Goal: Task Accomplishment & Management: Complete application form

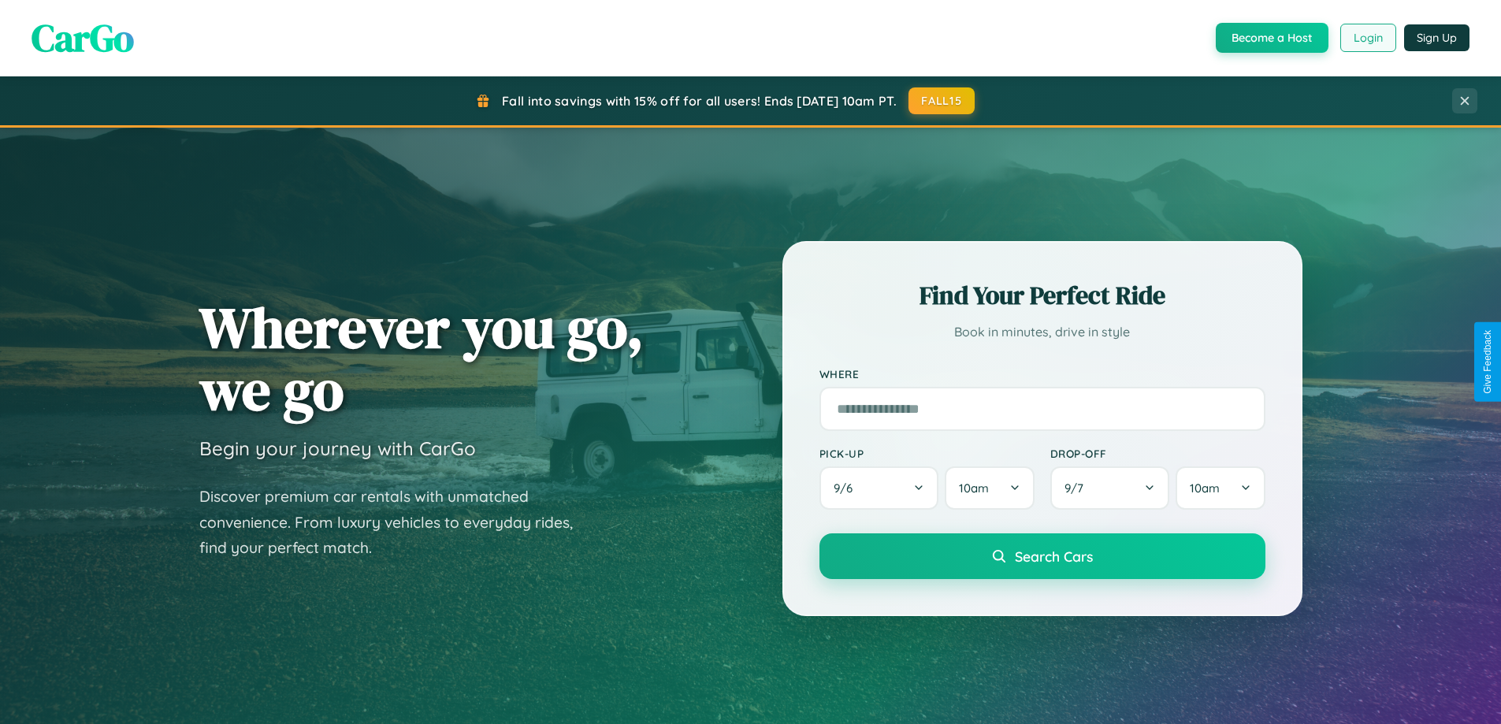
click at [1367, 38] on button "Login" at bounding box center [1368, 38] width 56 height 28
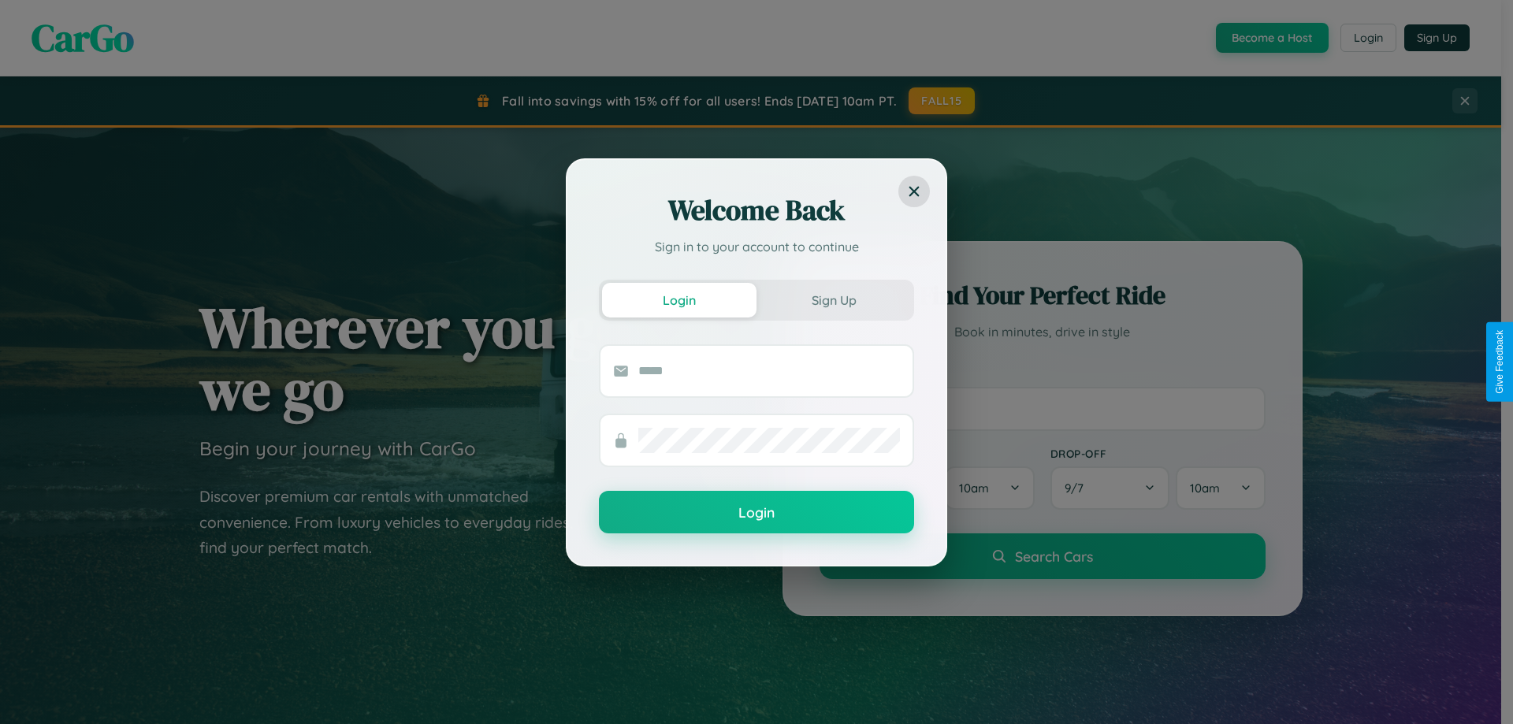
click at [1270, 38] on div "Welcome Back Sign in to your account to continue Login Sign Up Login" at bounding box center [756, 362] width 1513 height 724
click at [833, 299] on button "Sign Up" at bounding box center [833, 300] width 154 height 35
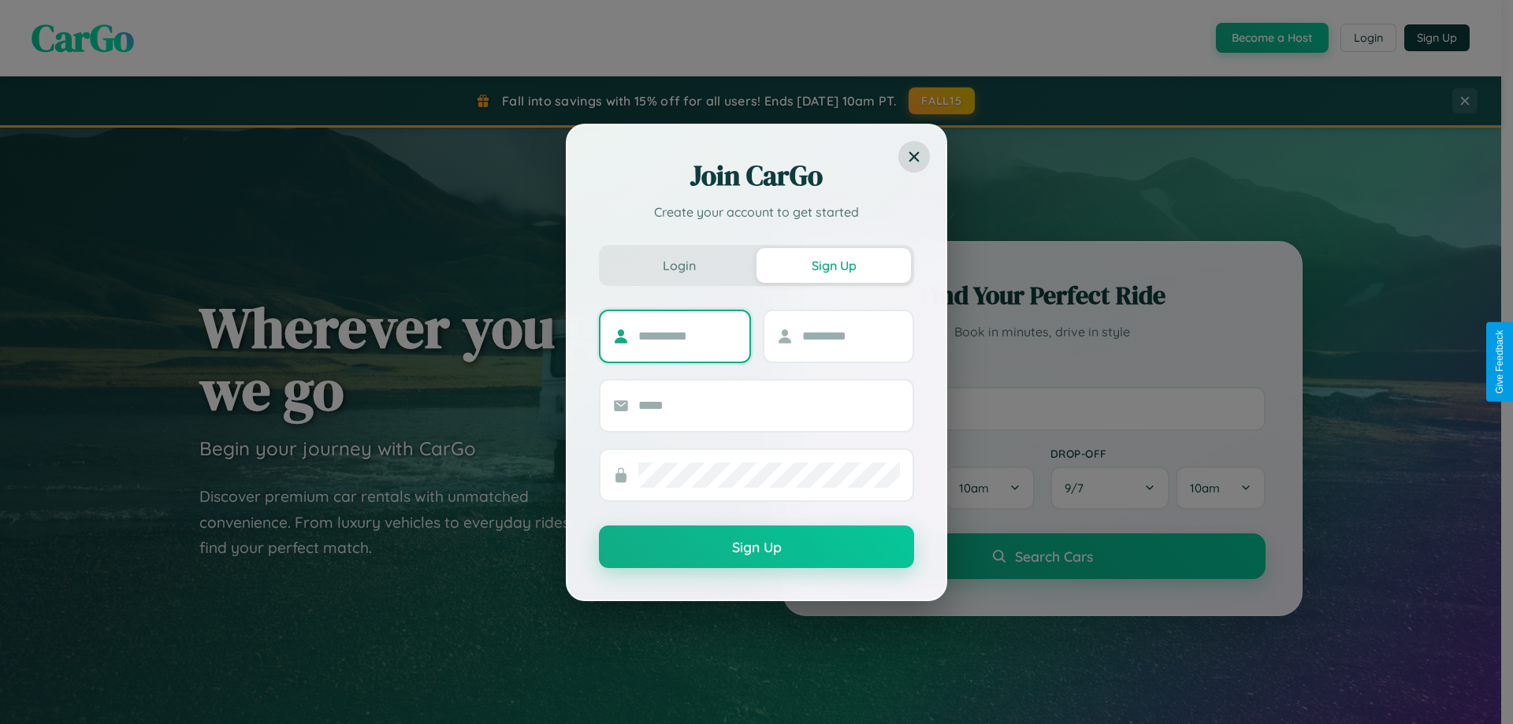
click at [687, 336] on input "text" at bounding box center [687, 336] width 98 height 25
type input "*****"
click at [850, 336] on input "text" at bounding box center [851, 336] width 98 height 25
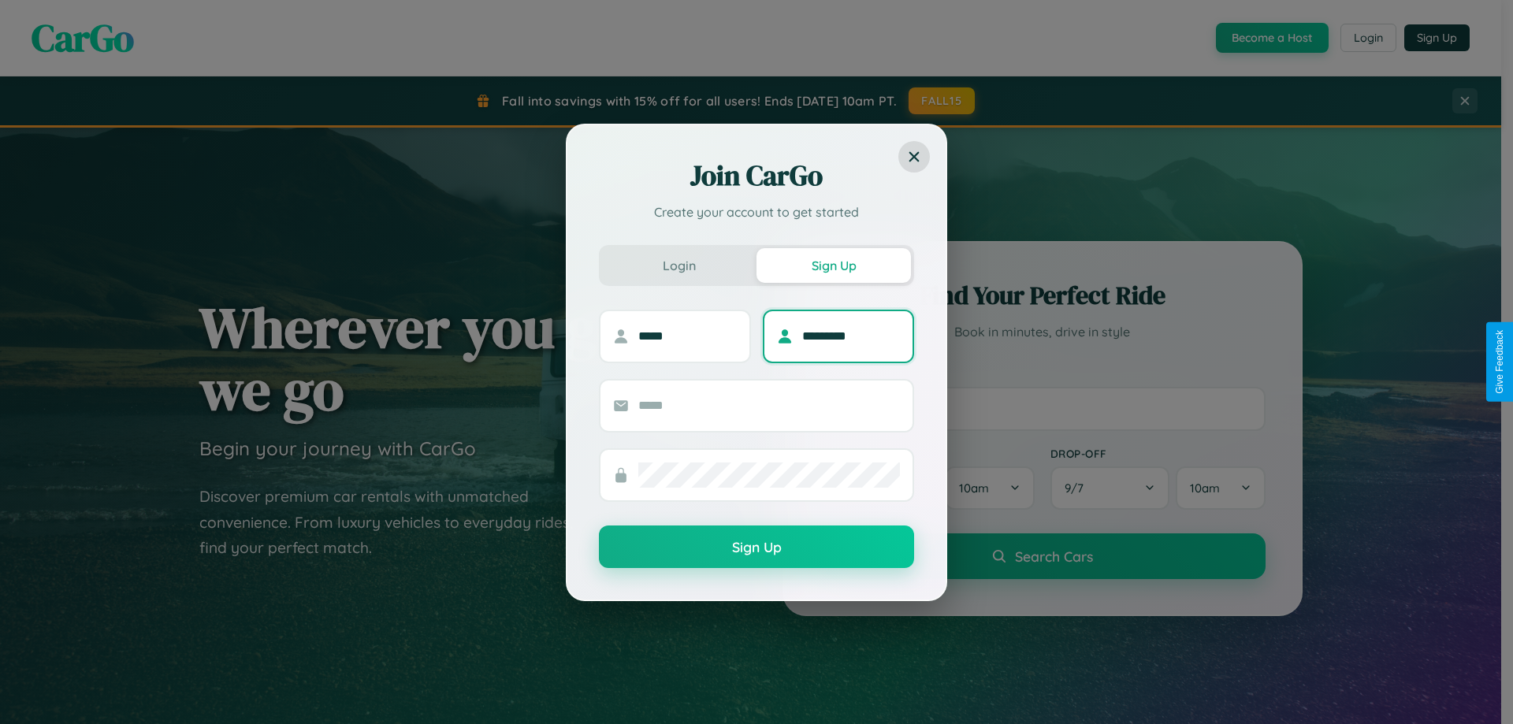
type input "*********"
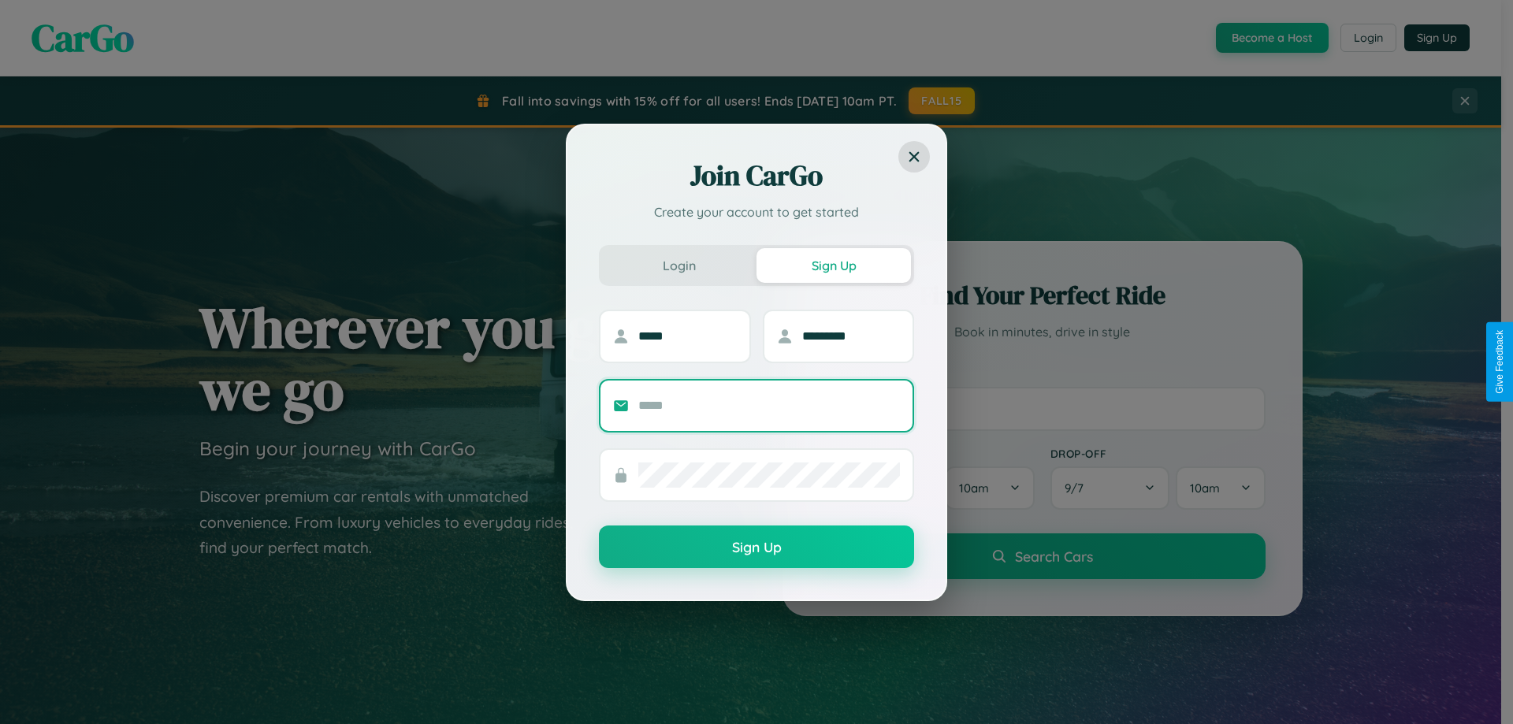
click at [769, 405] on input "text" at bounding box center [769, 405] width 262 height 25
type input "**********"
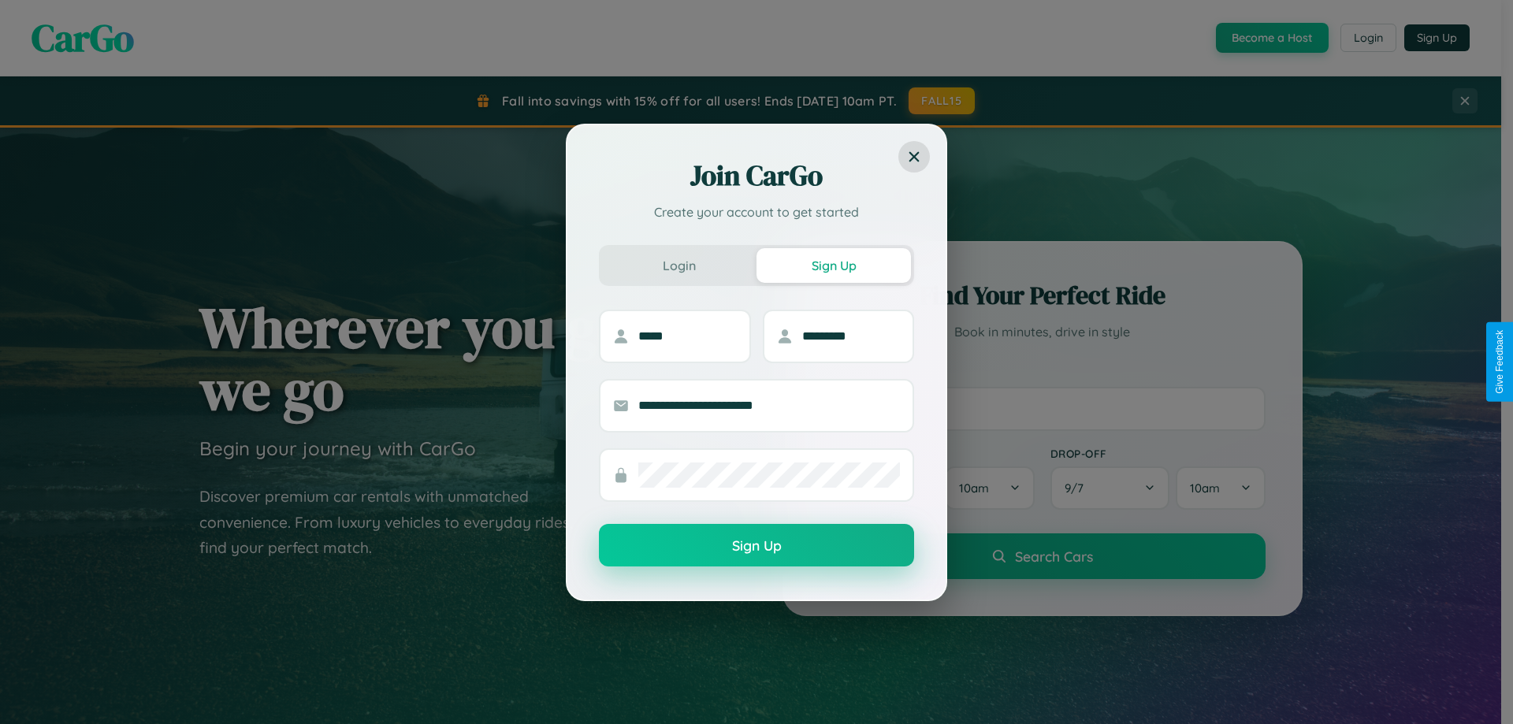
click at [756, 546] on button "Sign Up" at bounding box center [756, 545] width 315 height 43
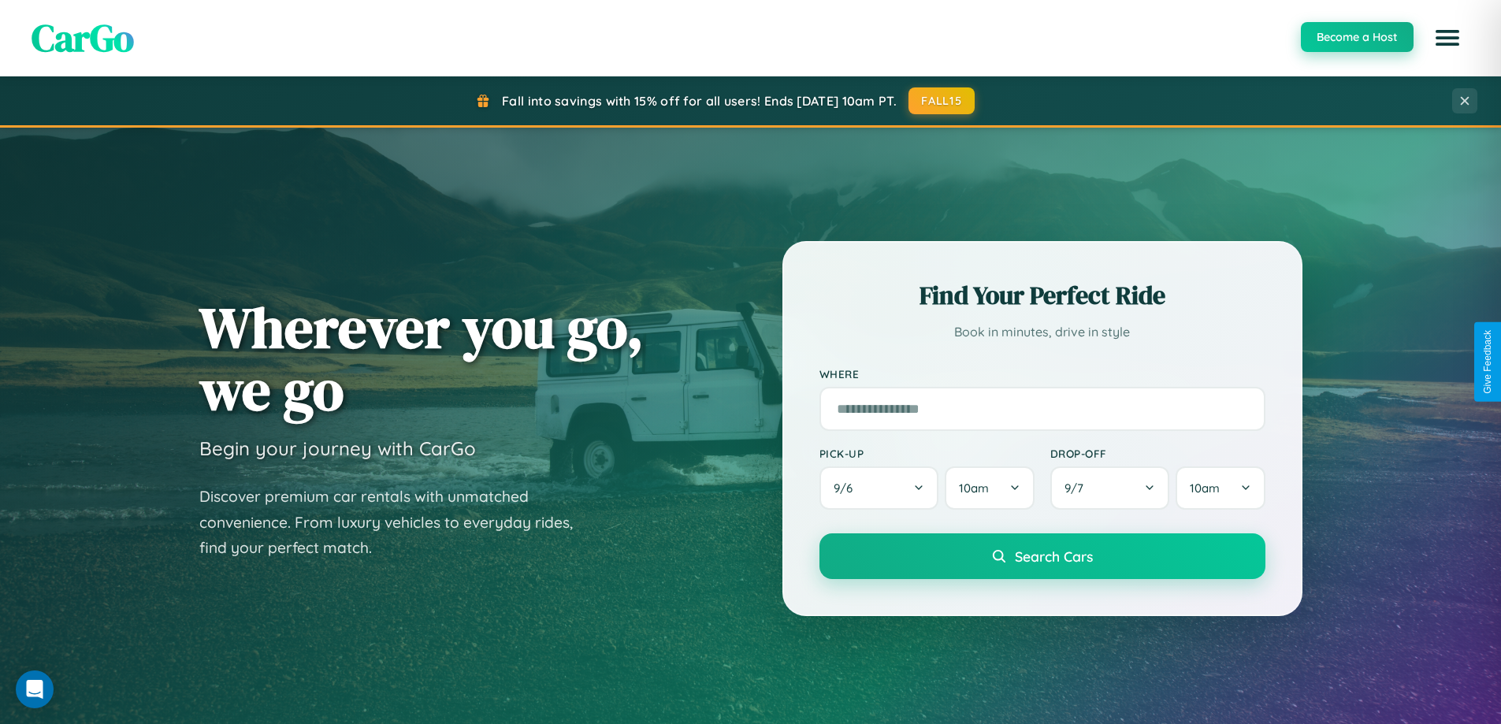
click at [1356, 38] on button "Become a Host" at bounding box center [1357, 37] width 113 height 30
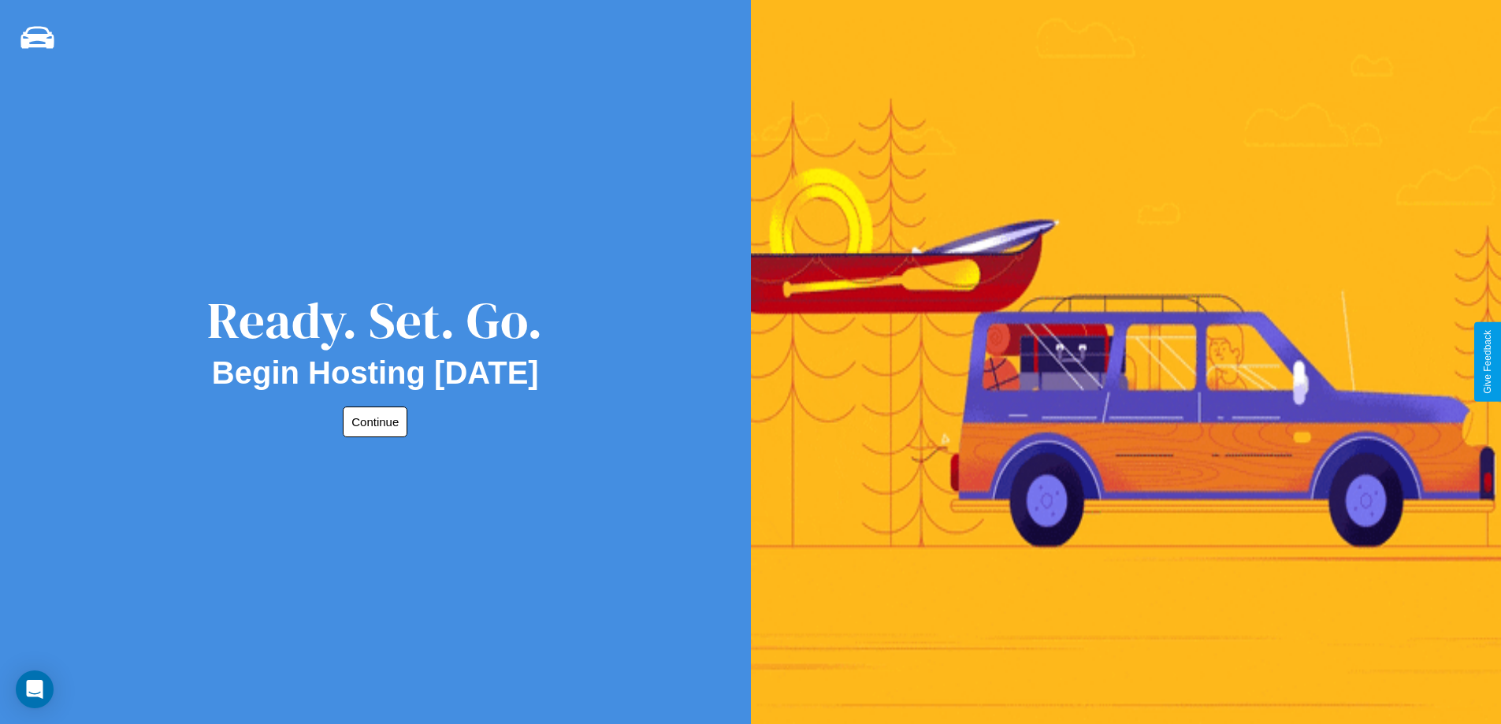
click at [372, 421] on button "Continue" at bounding box center [375, 422] width 65 height 31
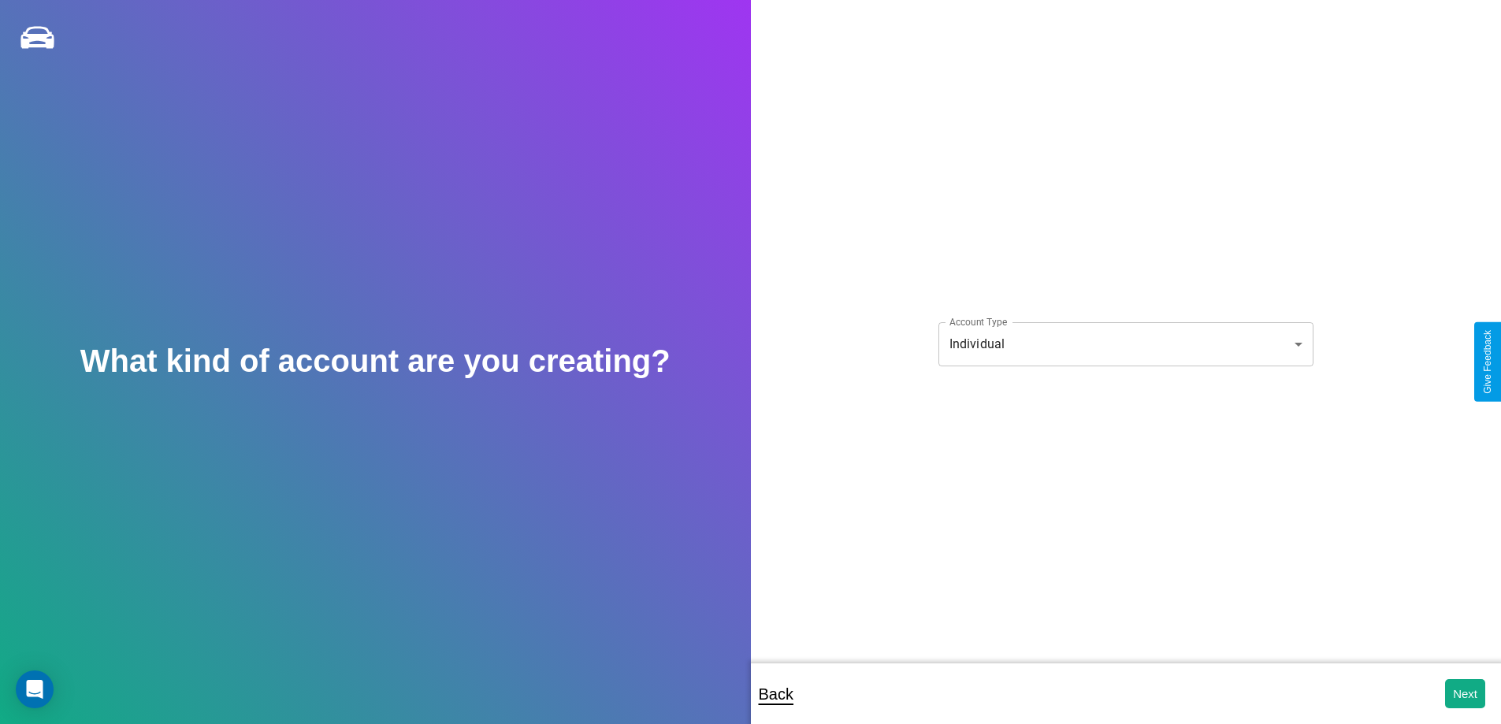
click at [1125, 343] on body "**********" at bounding box center [750, 372] width 1501 height 745
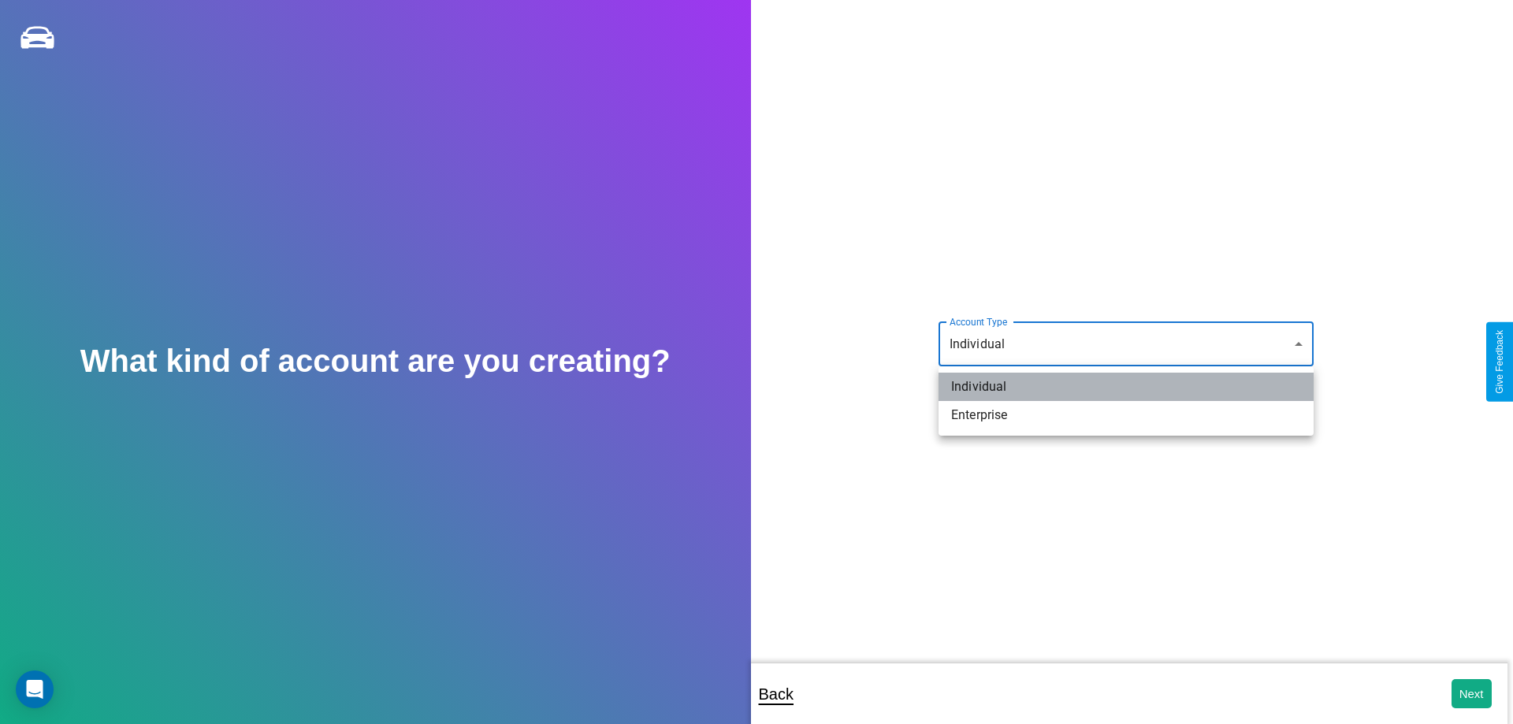
click at [1126, 387] on li "Individual" at bounding box center [1125, 387] width 375 height 28
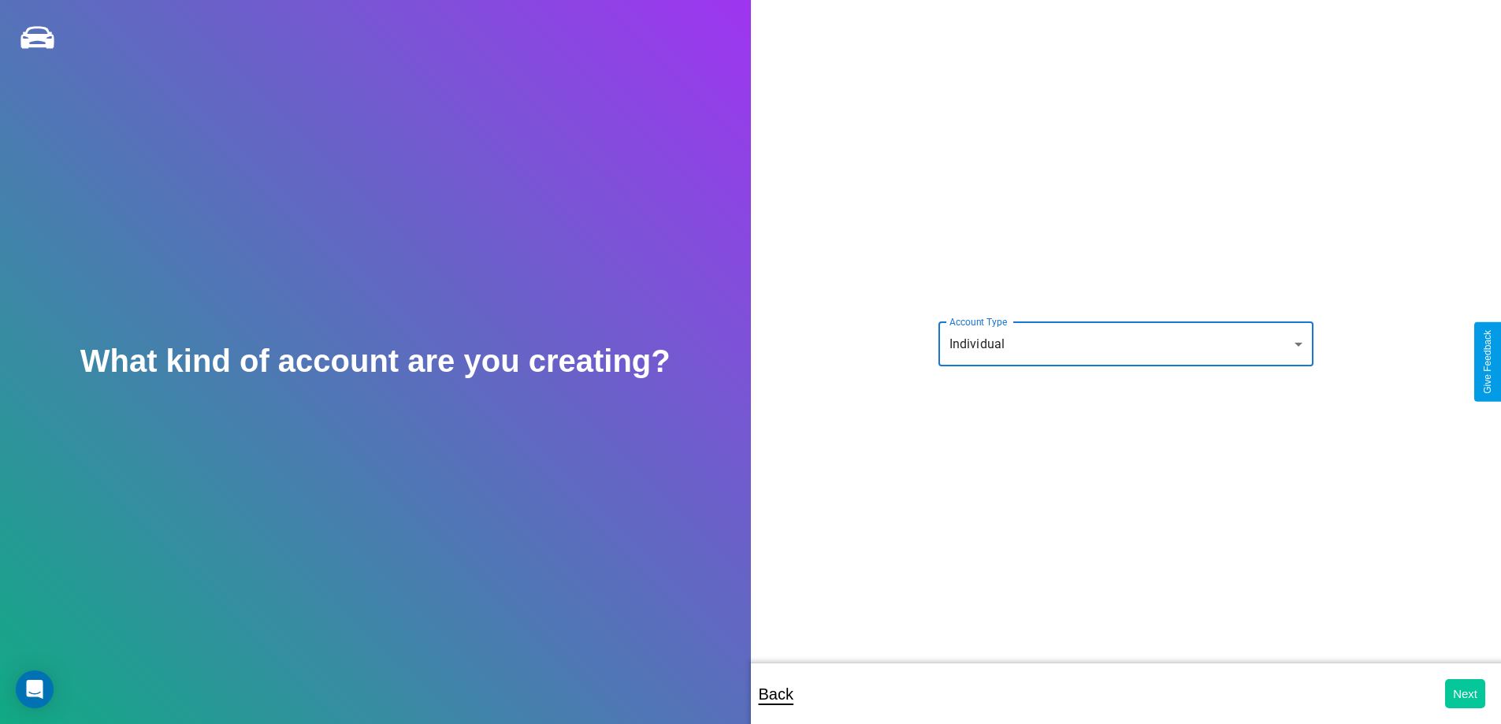
click at [1465, 693] on button "Next" at bounding box center [1465, 693] width 40 height 29
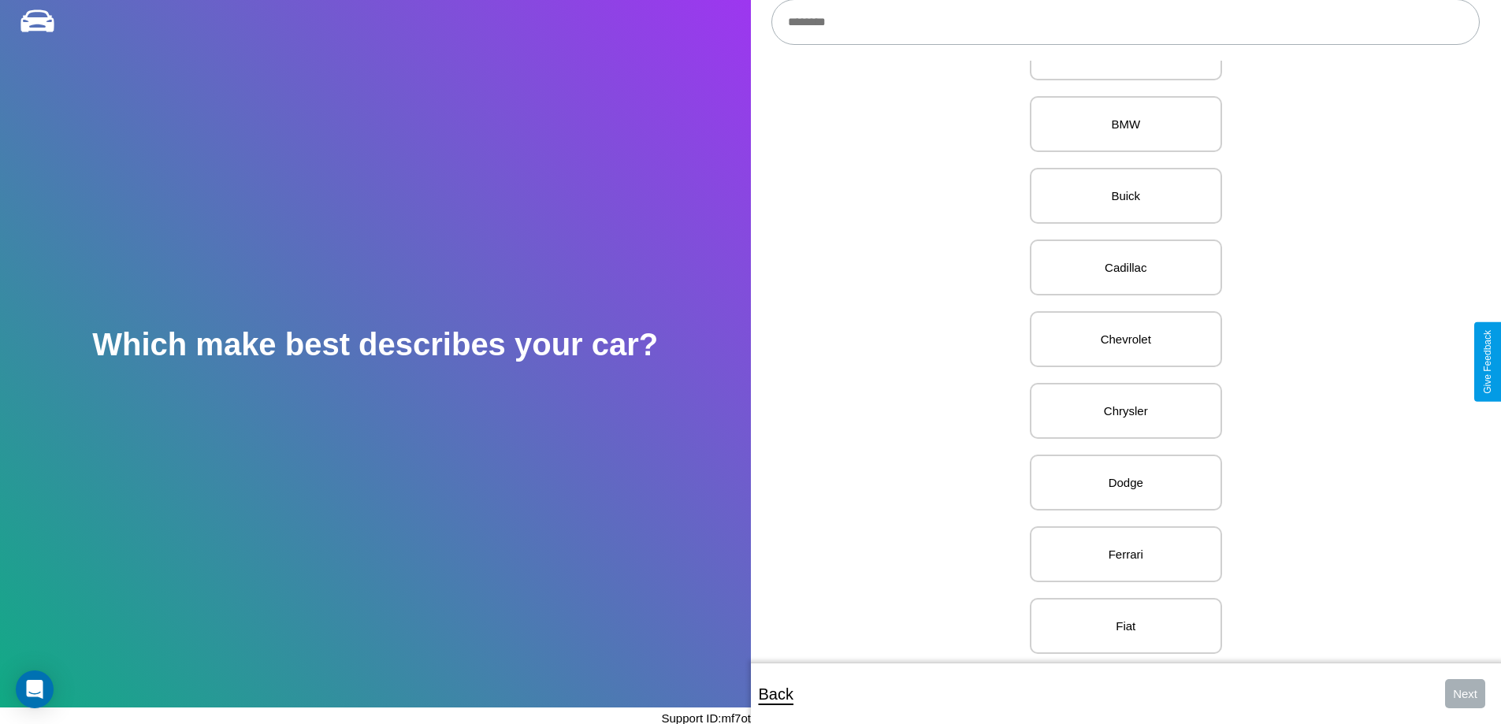
scroll to position [611, 0]
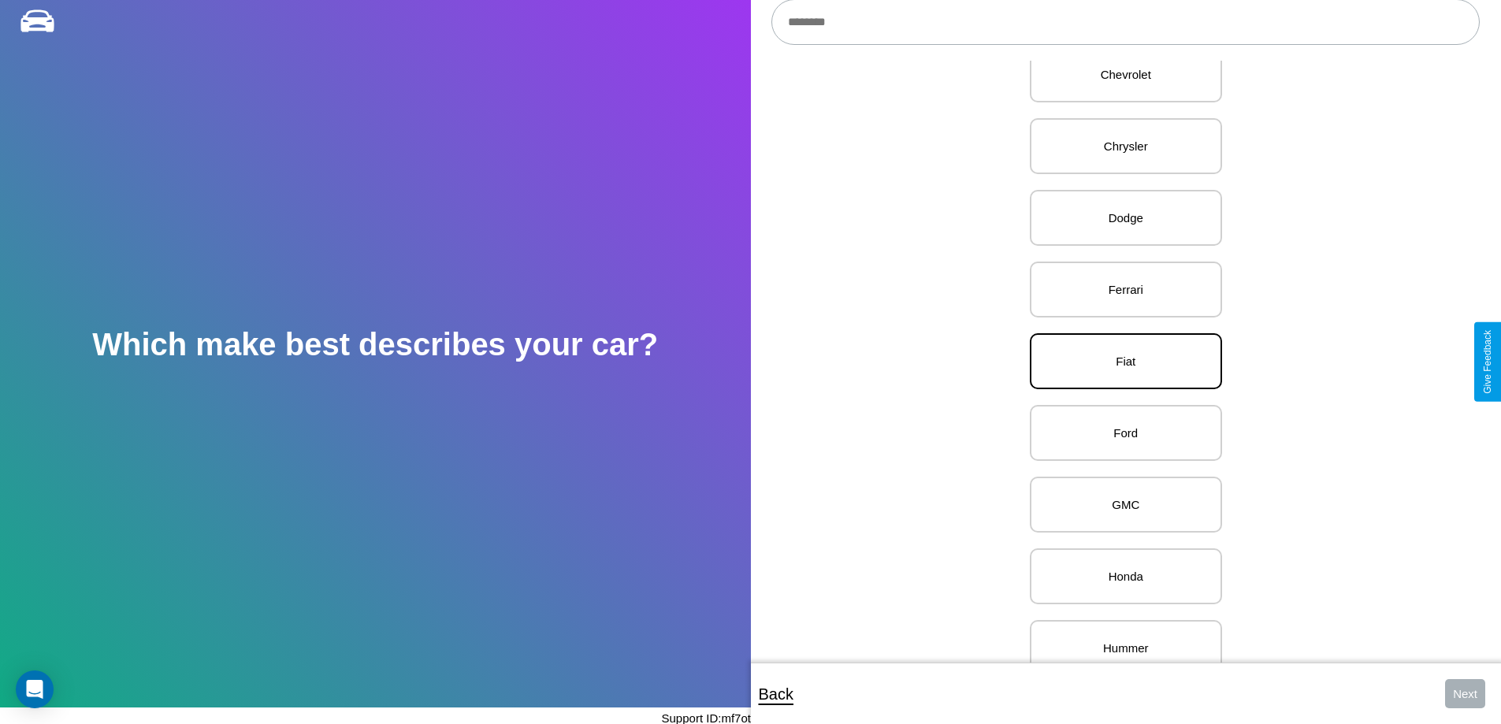
click at [1119, 362] on p "Fiat" at bounding box center [1126, 361] width 158 height 21
click at [1465, 693] on button "Next" at bounding box center [1465, 693] width 40 height 29
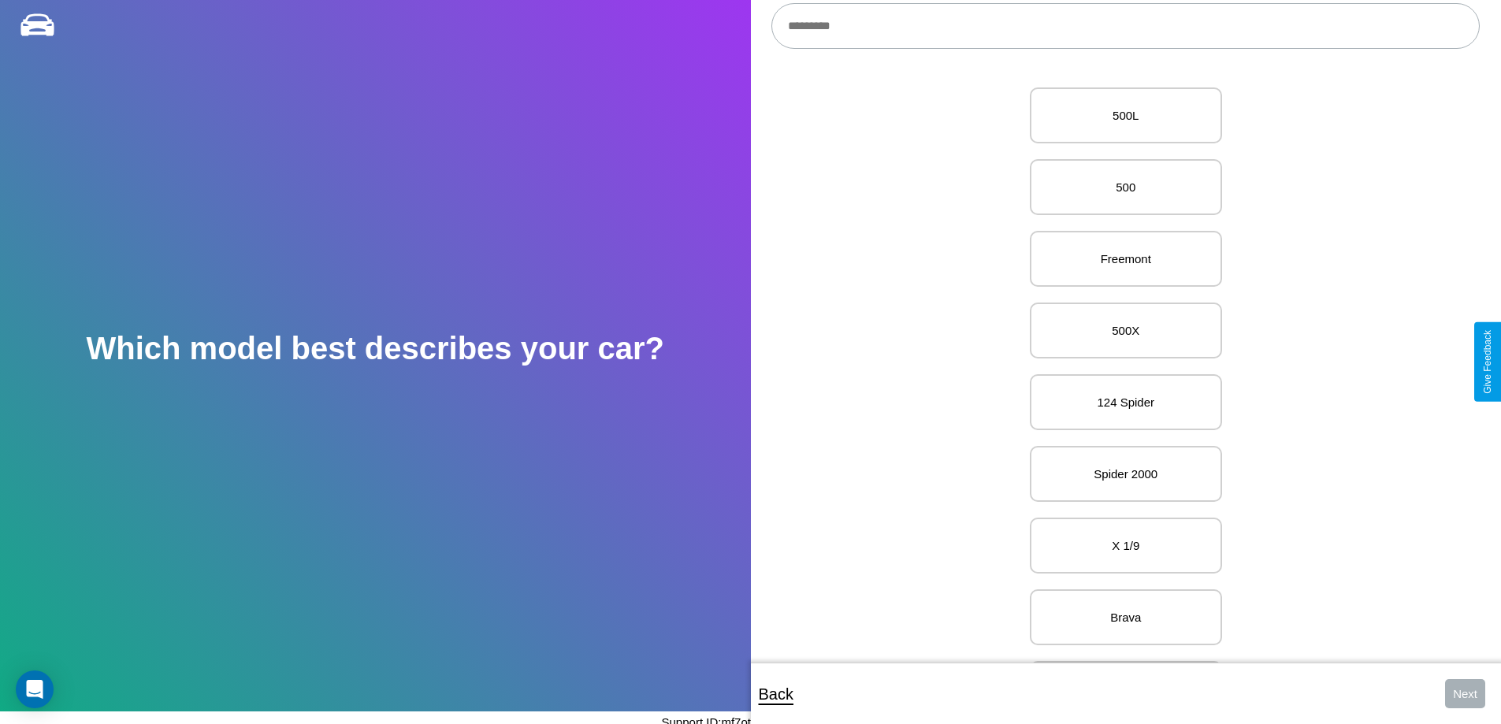
scroll to position [180, 0]
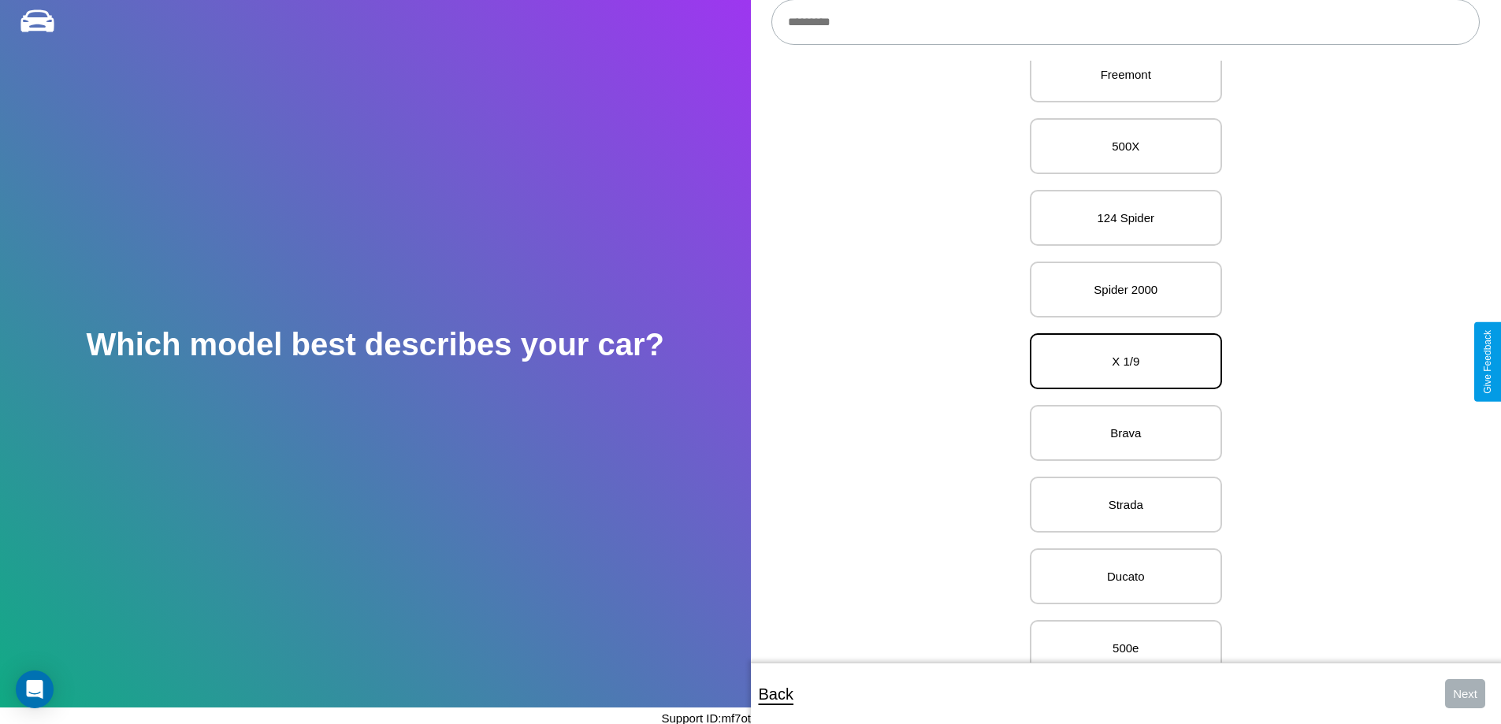
click at [1119, 362] on p "X 1/9" at bounding box center [1126, 361] width 158 height 21
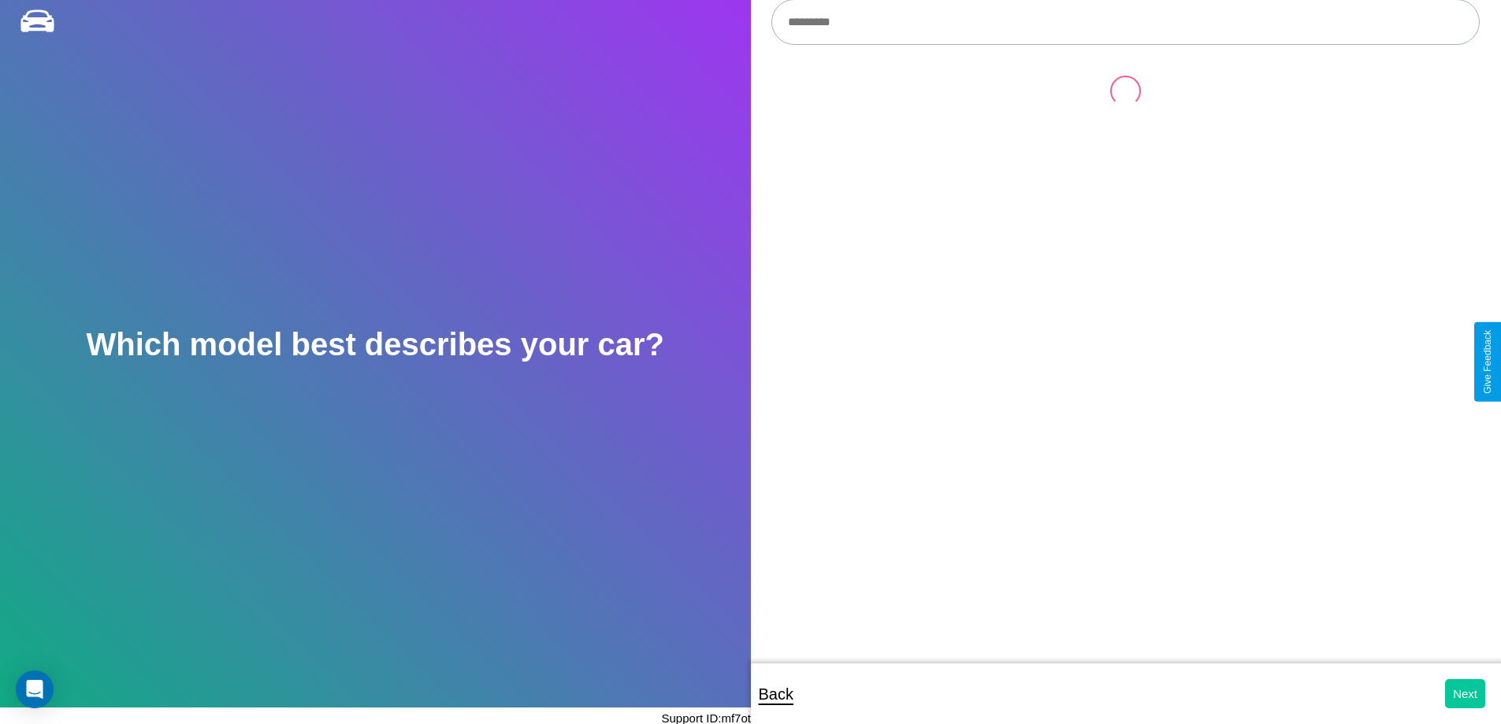
scroll to position [0, 0]
click at [1465, 693] on button "Next" at bounding box center [1465, 693] width 40 height 29
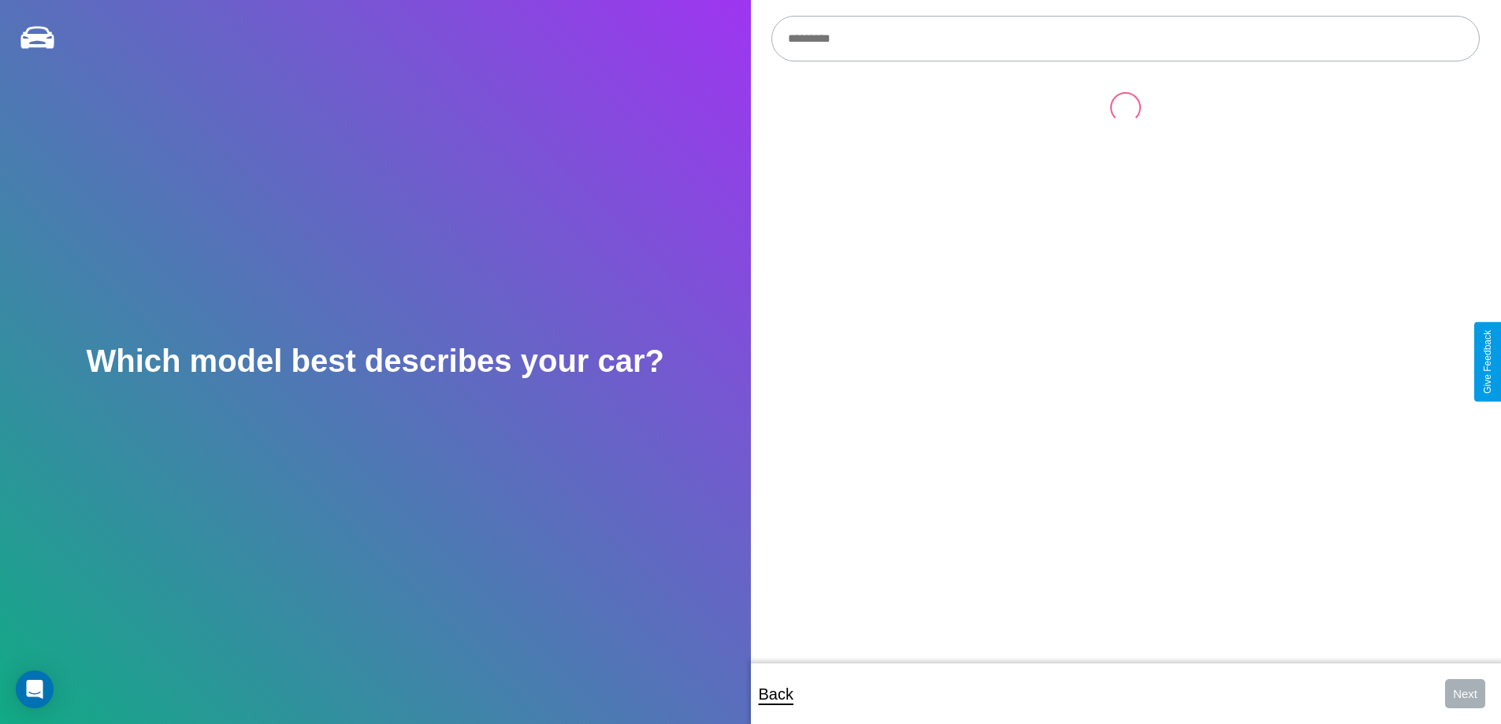
scroll to position [17, 0]
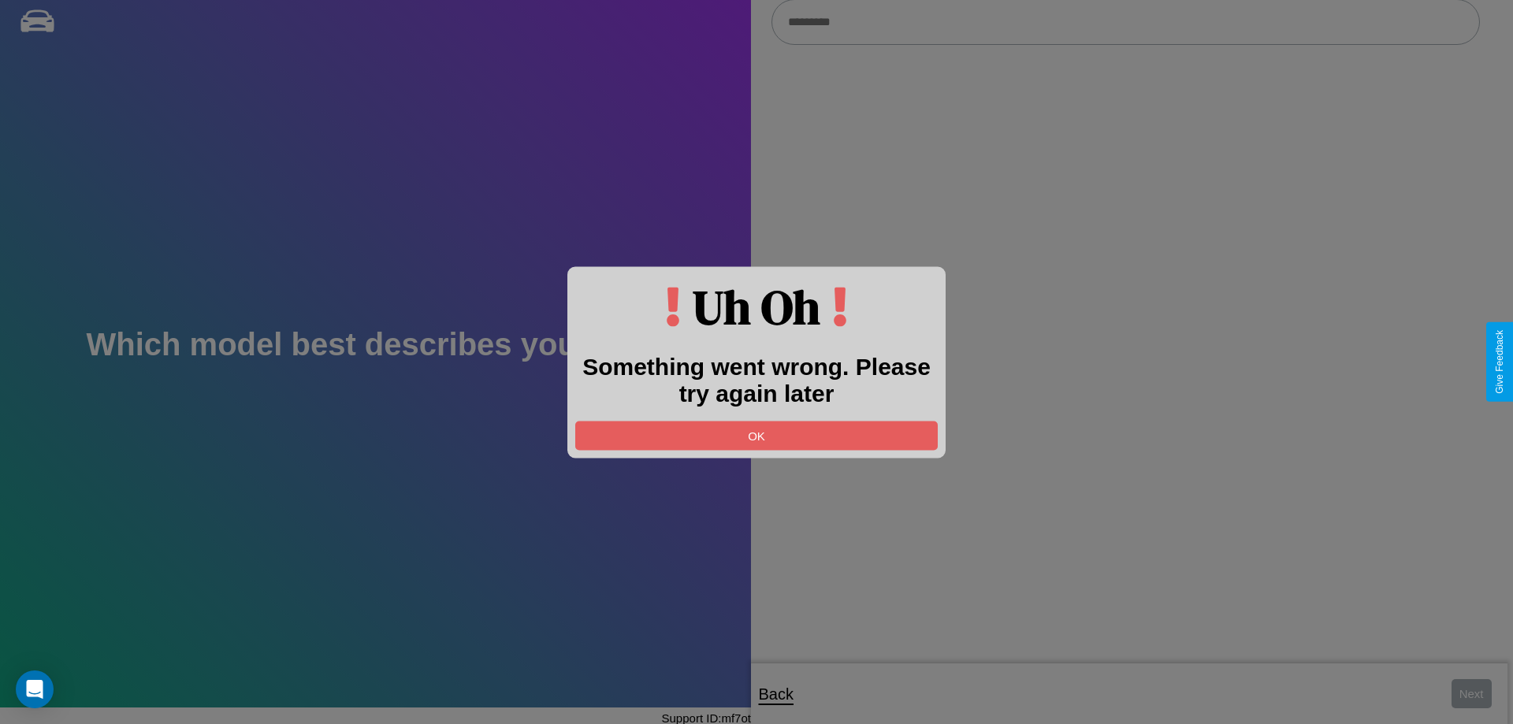
click at [1125, 23] on div at bounding box center [756, 362] width 1513 height 724
